Goal: Navigation & Orientation: Find specific page/section

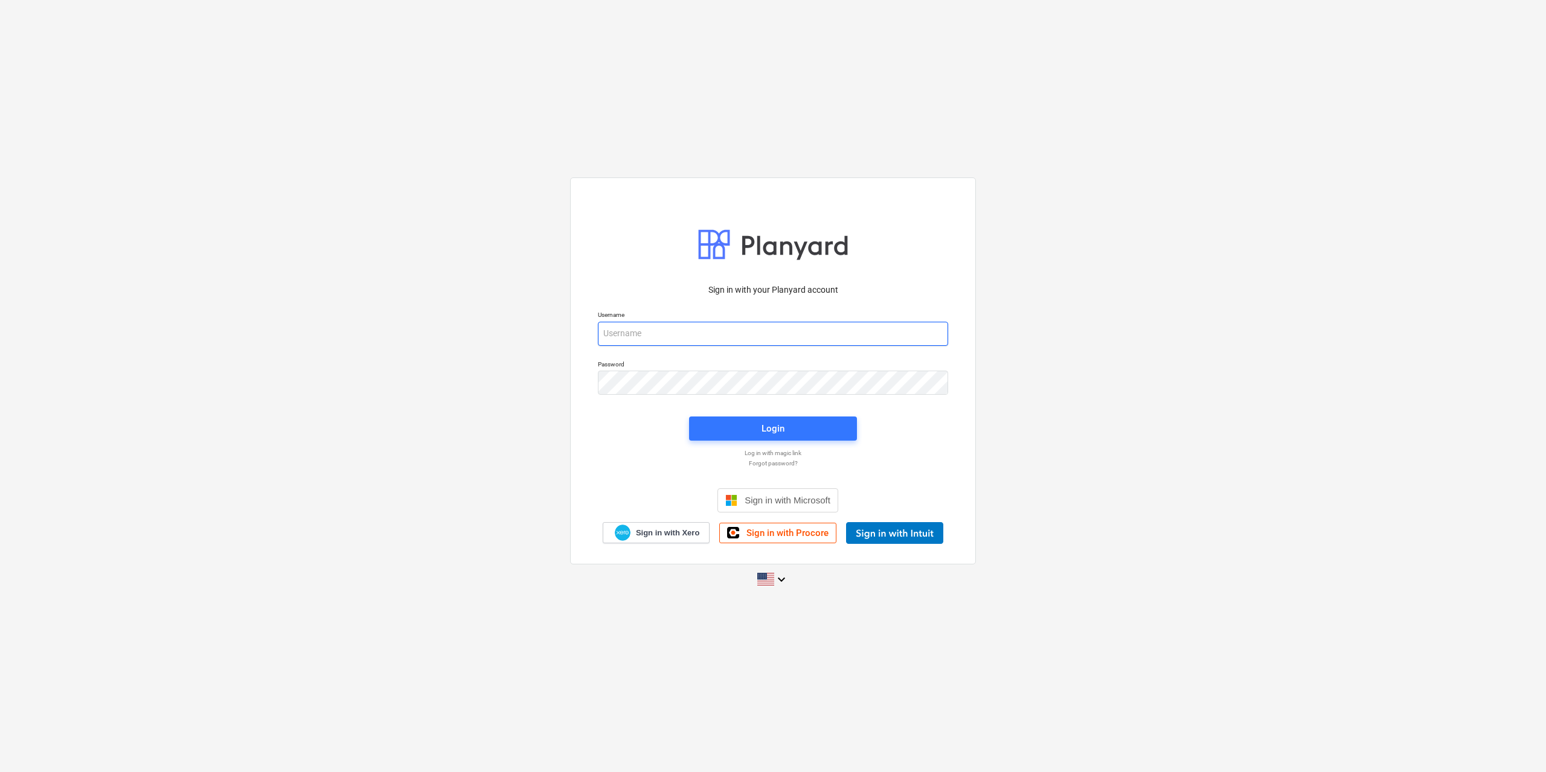
type input "[EMAIL_ADDRESS][DOMAIN_NAME]"
click at [812, 433] on span "Login" at bounding box center [772, 429] width 139 height 16
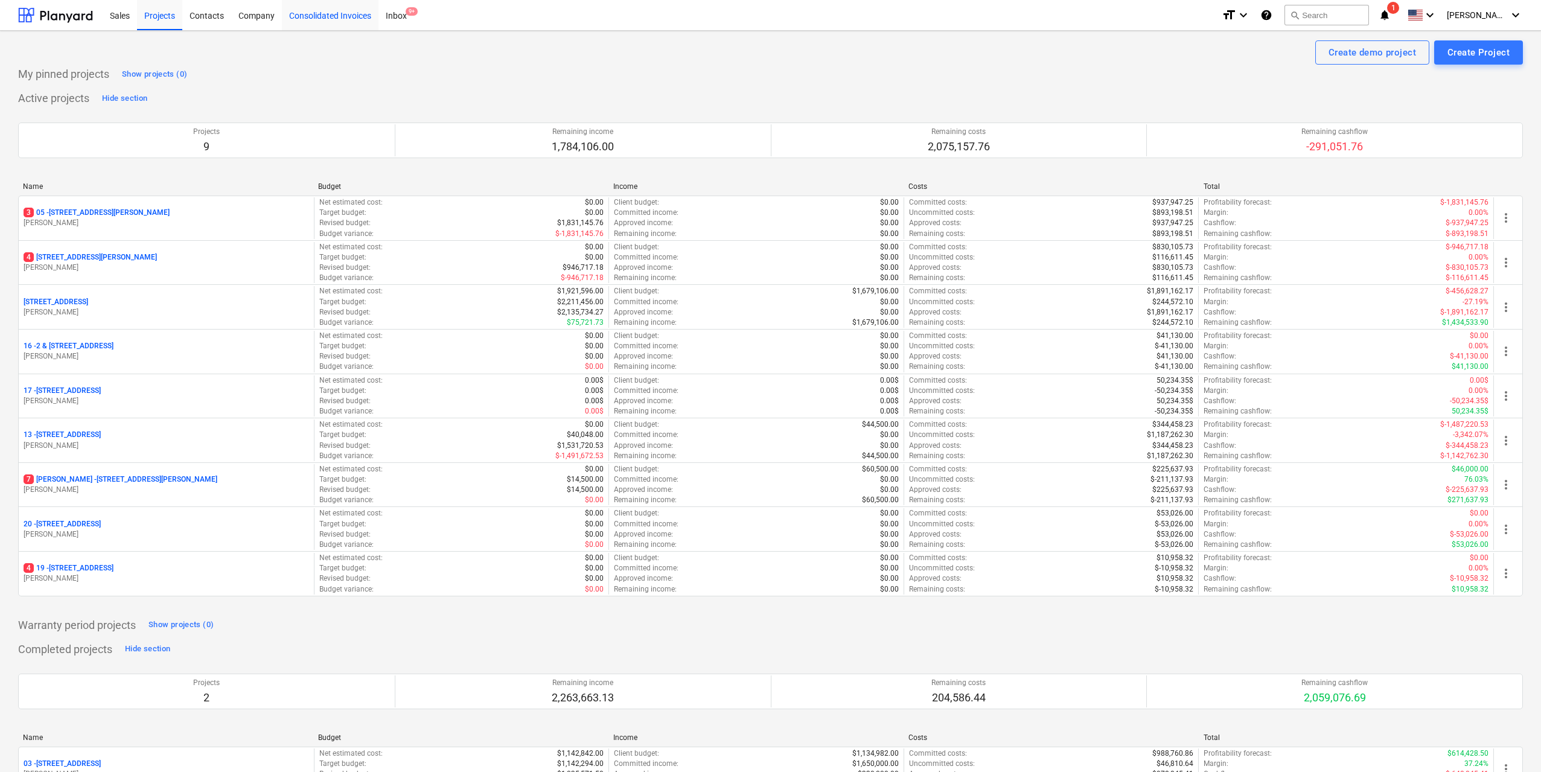
click at [379, 16] on div "Consolidated Invoices" at bounding box center [330, 14] width 97 height 31
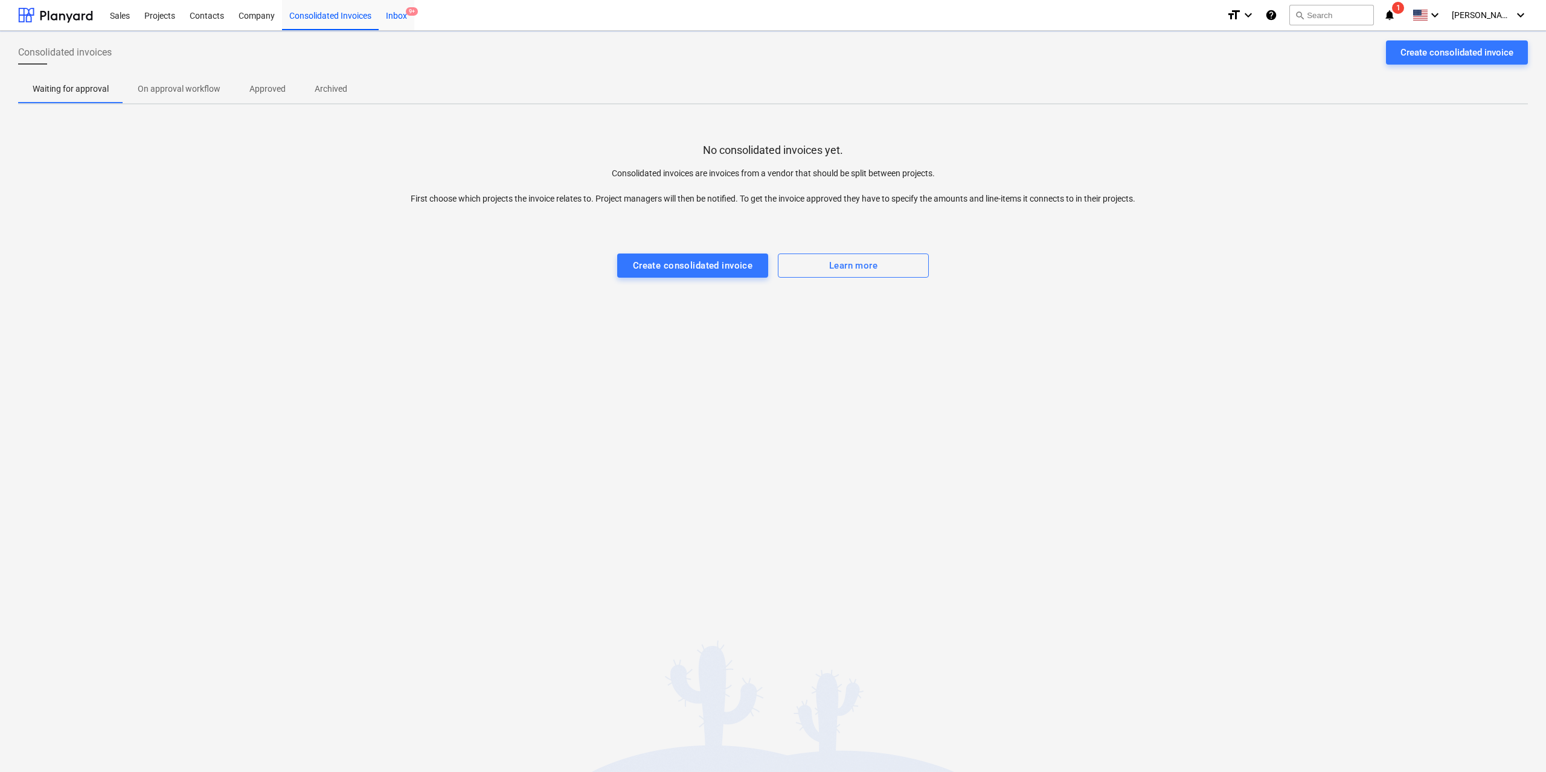
click at [388, 16] on div "Inbox 9+" at bounding box center [397, 14] width 36 height 31
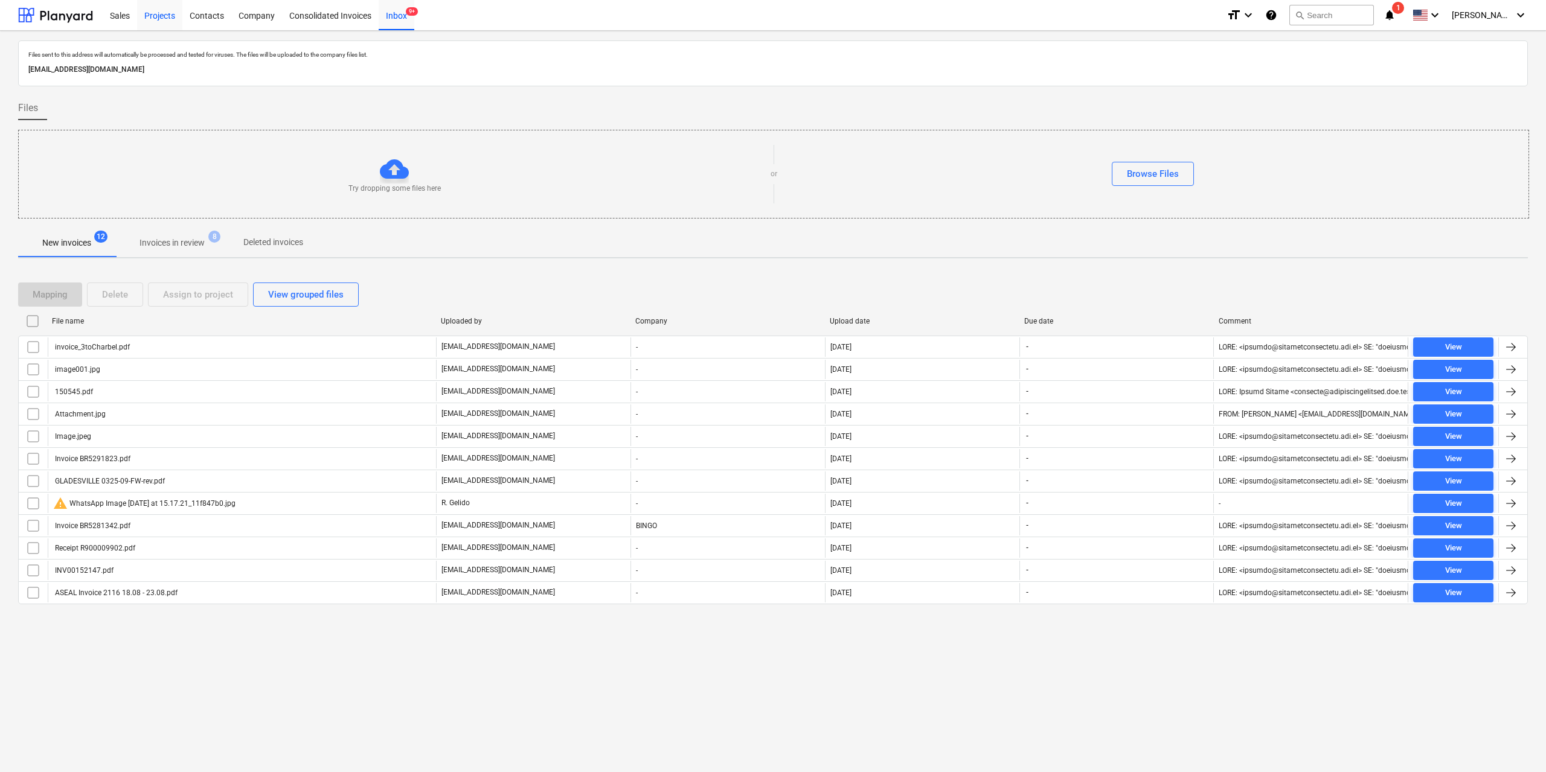
click at [147, 4] on div "Projects" at bounding box center [159, 14] width 45 height 31
